Goal: Check status: Check status

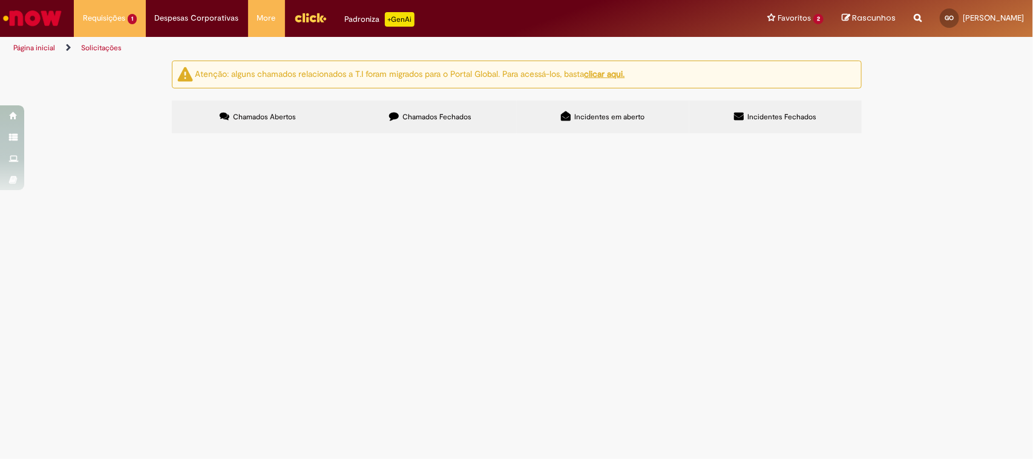
drag, startPoint x: 594, startPoint y: 167, endPoint x: 660, endPoint y: 155, distance: 67.5
click at [0, 0] on div "Itens solicitados Exportar como PDF Exportar como Excel Exportar como CSV Itens…" at bounding box center [0, 0] width 0 height 0
click at [769, 122] on label "Incidentes Fechados" at bounding box center [775, 116] width 172 height 33
click at [306, 128] on label "Chamados Abertos" at bounding box center [258, 116] width 172 height 33
click at [394, 119] on icon at bounding box center [394, 116] width 10 height 10
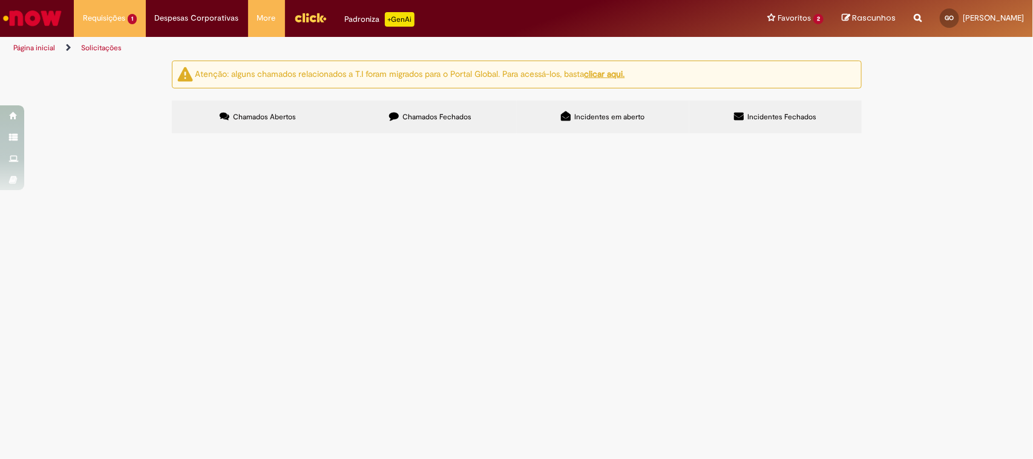
drag, startPoint x: 313, startPoint y: 245, endPoint x: 397, endPoint y: 262, distance: 85.2
click at [0, 0] on tbody "R13566755 Termo da Frota Solucionado [DATE] 08:55:30 R13553629 Termo da Frota C…" at bounding box center [0, 0] width 0 height 0
drag, startPoint x: 512, startPoint y: 251, endPoint x: 583, endPoint y: 239, distance: 71.8
click at [0, 0] on tbody "R13566755 Termo da Frota Solucionado [DATE] 08:55:30 R13553629 Termo da Frota C…" at bounding box center [0, 0] width 0 height 0
click at [0, 0] on td at bounding box center [0, 0] width 0 height 0
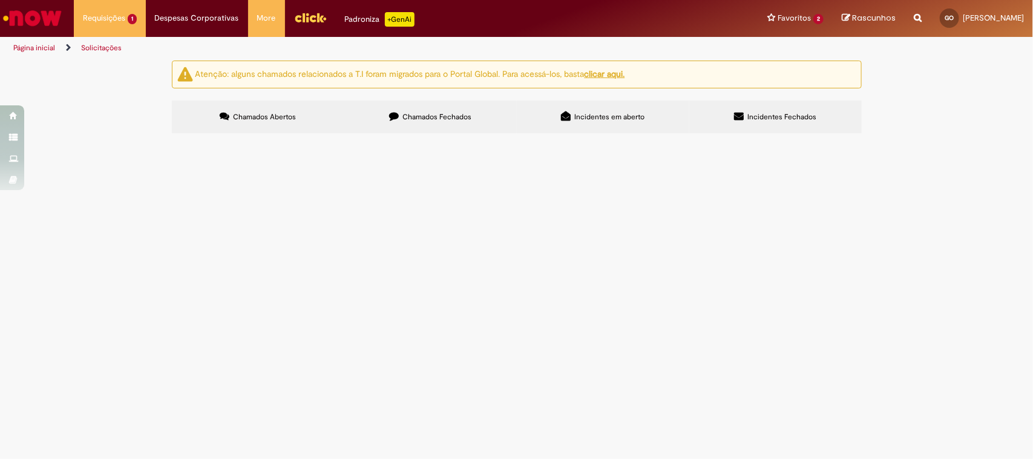
drag, startPoint x: 526, startPoint y: 273, endPoint x: 638, endPoint y: 279, distance: 112.1
click at [0, 0] on tr "R13539651 Vale Transporte ([GEOGRAPHIC_DATA]) Cancelado [DATE] 08:13:20" at bounding box center [0, 0] width 0 height 0
click at [0, 0] on span "R13496708" at bounding box center [0, 0] width 0 height 0
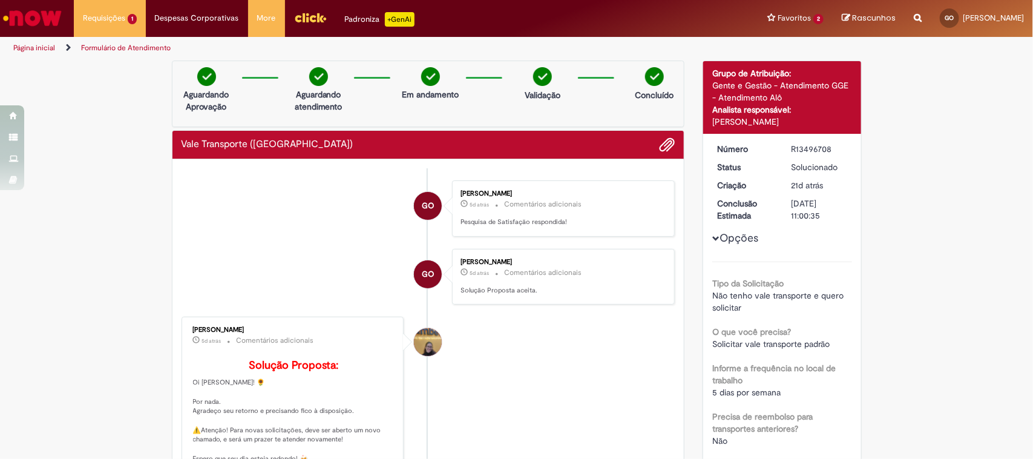
scroll to position [227, 0]
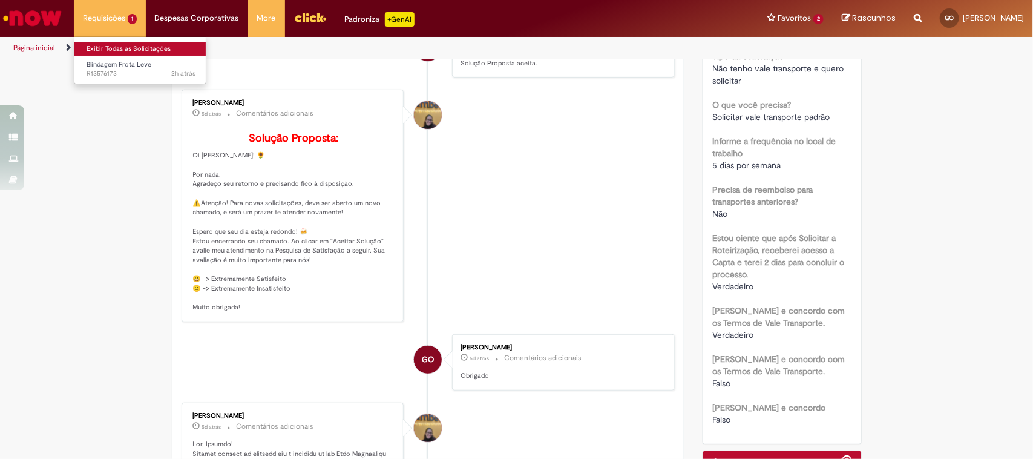
click at [125, 45] on link "Exibir Todas as Solicitações" at bounding box center [140, 48] width 133 height 13
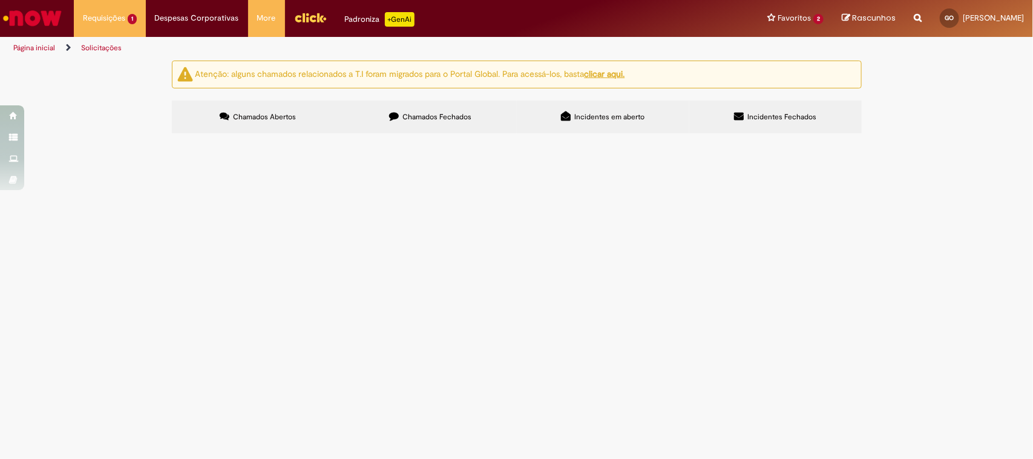
click at [454, 120] on span "Chamados Fechados" at bounding box center [436, 117] width 69 height 10
click at [0, 0] on link "2" at bounding box center [0, 0] width 0 height 0
click at [0, 0] on link "1" at bounding box center [0, 0] width 0 height 0
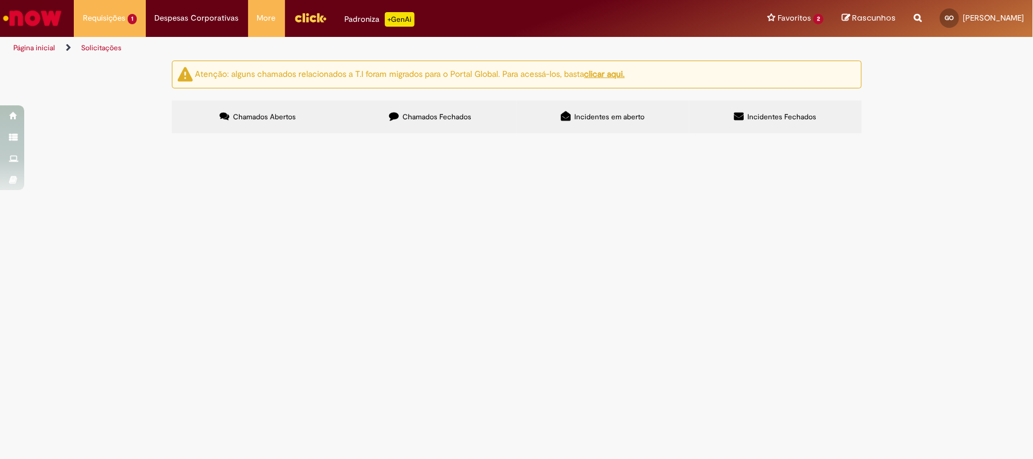
scroll to position [0, 0]
